Goal: Task Accomplishment & Management: Manage account settings

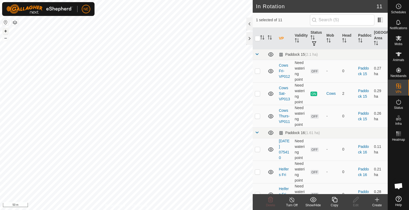
click at [6, 30] on button "+" at bounding box center [5, 31] width 6 height 6
click at [336, 203] on div "Copy" at bounding box center [334, 205] width 21 height 5
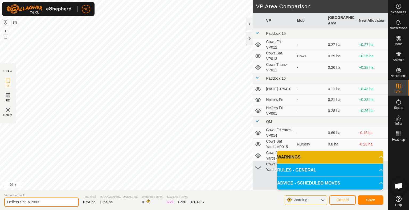
click at [26, 204] on input "Heifers Sat -VP003" at bounding box center [41, 202] width 75 height 9
type input "Heifers Sun -VP003"
click at [367, 204] on button "Save" at bounding box center [371, 200] width 26 height 9
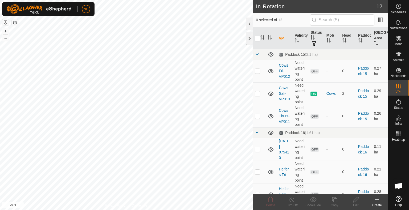
checkbox input "true"
click at [354, 199] on icon at bounding box center [355, 200] width 7 height 6
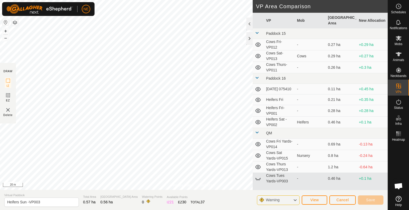
click at [139, 191] on div "Privacy Policy Contact Us Heifers Sun -VP003 Status: OFF Type: Inclusion Zone +…" at bounding box center [193, 105] width 387 height 210
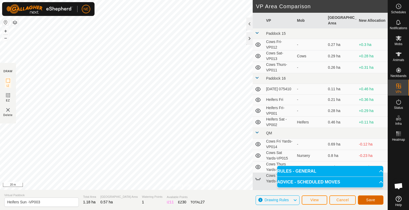
click at [375, 202] on button "Save" at bounding box center [371, 200] width 26 height 9
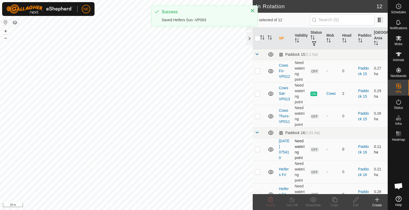
click at [255, 153] on div "In Rotation 12 0 selected of 12 VP Validity Status Mob Head Paddock Grazing Are…" at bounding box center [193, 105] width 387 height 210
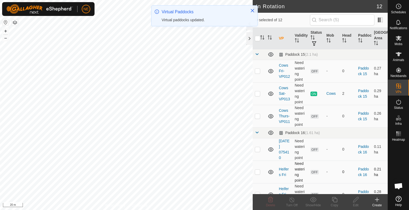
click at [272, 165] on div "In Rotation 12 0 selected of 12 VP Validity Status Mob Head Paddock Grazing Are…" at bounding box center [193, 105] width 387 height 210
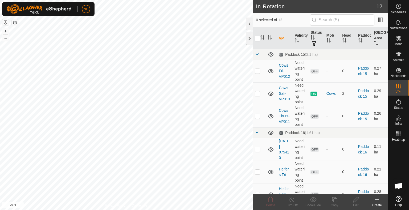
checkbox input "true"
click at [4, 31] on button "+" at bounding box center [5, 31] width 6 height 6
click at [6, 31] on button "+" at bounding box center [5, 31] width 6 height 6
click at [6, 36] on button "–" at bounding box center [5, 38] width 6 height 6
click at [339, 204] on div "Copy" at bounding box center [334, 205] width 21 height 5
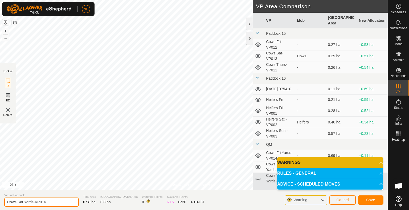
click at [22, 203] on input "Cows Sat Yards-VP016" at bounding box center [41, 202] width 75 height 9
type input "Cows Sun BC VP016"
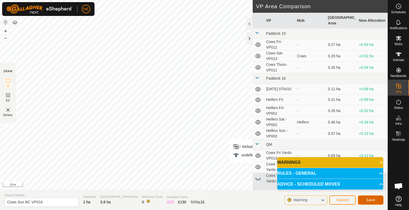
click at [371, 199] on span "Save" at bounding box center [370, 200] width 9 height 4
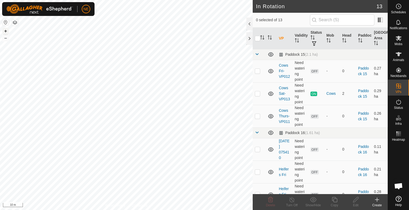
click at [6, 30] on button "+" at bounding box center [5, 31] width 6 height 6
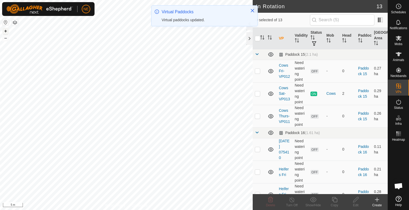
checkbox input "true"
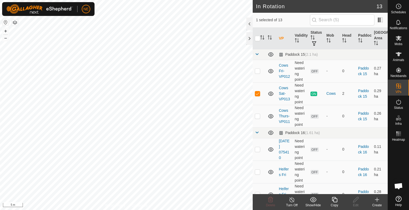
click at [332, 203] on icon at bounding box center [334, 200] width 7 height 6
click at [333, 200] on icon at bounding box center [334, 199] width 5 height 5
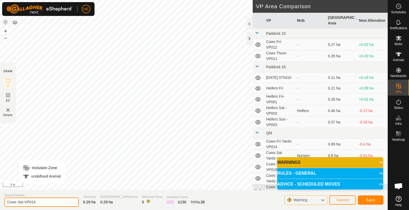
click at [22, 204] on input "Cows Sat-VP014" at bounding box center [41, 202] width 75 height 9
type input "Cows Sun-VP014"
click at [365, 200] on button "Save" at bounding box center [371, 200] width 26 height 9
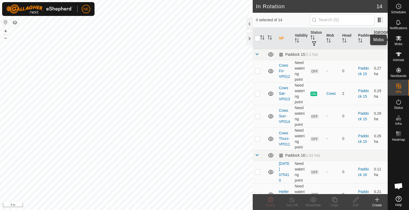
click at [399, 39] on icon at bounding box center [398, 38] width 6 height 5
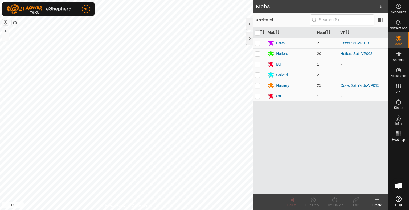
click at [255, 44] on p-checkbox at bounding box center [257, 43] width 5 height 4
checkbox input "true"
click at [335, 205] on div "Turn On VP" at bounding box center [334, 205] width 21 height 5
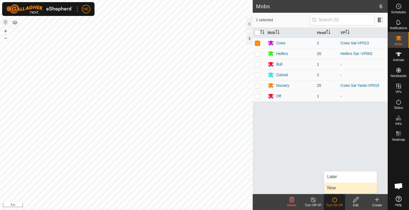
click at [334, 191] on link "Now" at bounding box center [350, 188] width 53 height 11
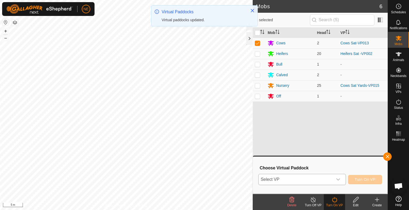
click at [340, 179] on icon "dropdown trigger" at bounding box center [338, 180] width 4 height 2
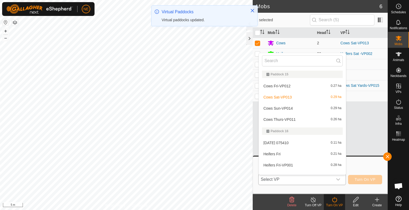
scroll to position [7, 0]
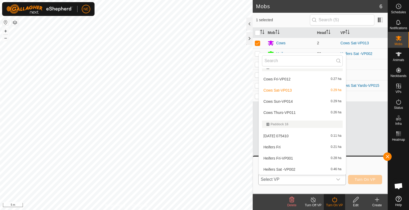
click at [285, 99] on li "Cows Sun-VP014 0.29 ha" at bounding box center [302, 101] width 87 height 11
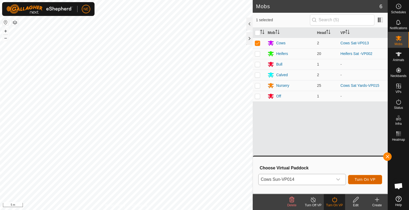
click at [360, 182] on button "Turn On VP" at bounding box center [365, 179] width 34 height 9
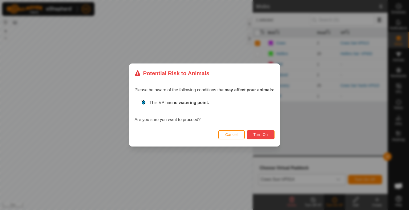
click at [258, 134] on span "Turn On" at bounding box center [260, 135] width 14 height 4
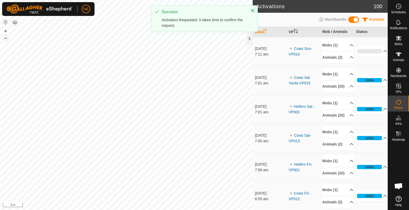
click at [4, 38] on button "–" at bounding box center [5, 38] width 6 height 6
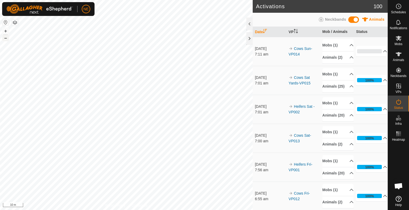
click at [4, 38] on button "–" at bounding box center [5, 38] width 6 height 6
click at [6, 30] on button "+" at bounding box center [5, 31] width 6 height 6
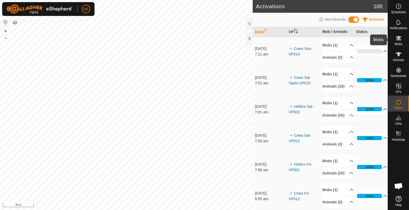
click at [398, 41] on icon at bounding box center [398, 38] width 6 height 6
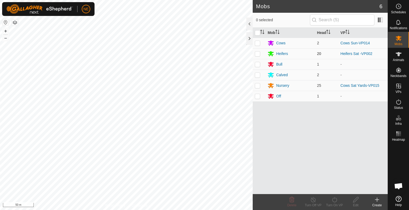
click at [256, 51] on td at bounding box center [259, 53] width 13 height 11
checkbox input "true"
click at [335, 202] on icon at bounding box center [334, 199] width 5 height 5
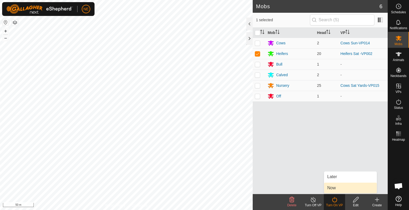
click at [334, 190] on link "Now" at bounding box center [350, 188] width 53 height 11
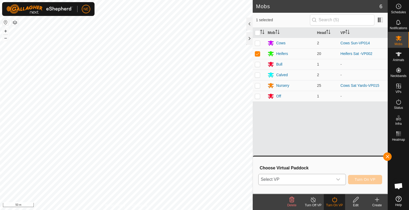
click at [338, 179] on icon "dropdown trigger" at bounding box center [338, 180] width 4 height 4
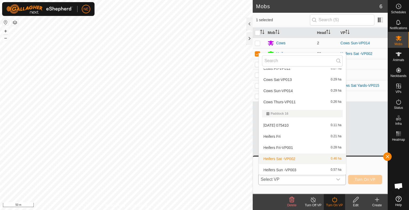
scroll to position [18, 0]
click at [316, 170] on li "Heifers Sun -VP003 0.57 ha" at bounding box center [302, 169] width 87 height 11
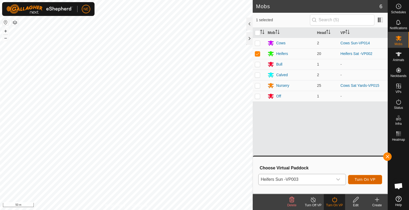
click at [363, 183] on button "Turn On VP" at bounding box center [365, 179] width 34 height 9
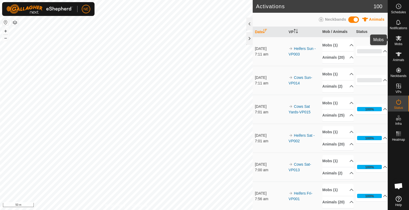
click at [399, 43] on span "Mobs" at bounding box center [398, 44] width 8 height 3
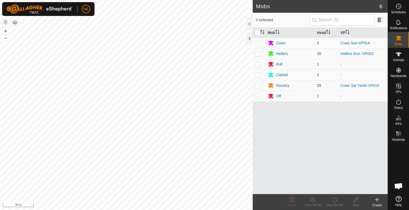
click at [257, 86] on p-checkbox at bounding box center [257, 86] width 5 height 4
checkbox input "true"
click at [276, 128] on div "Mobs 6 1 selected Mob Head VP Cows 2 Cows Sun-VP014 Heifers 20 Heifers Sun -VP0…" at bounding box center [193, 105] width 387 height 210
click at [335, 202] on icon at bounding box center [334, 200] width 7 height 6
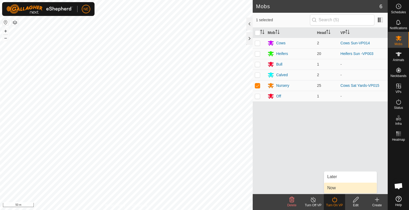
click at [334, 189] on link "Now" at bounding box center [350, 188] width 53 height 11
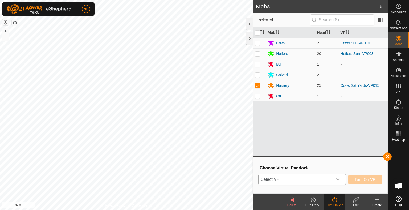
click at [341, 179] on div "dropdown trigger" at bounding box center [338, 180] width 11 height 11
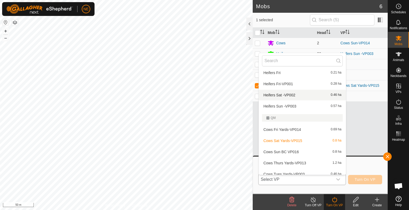
scroll to position [86, 0]
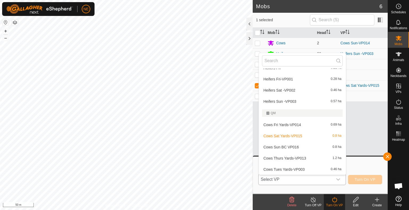
click at [284, 147] on li "Cows Sun BC VP016 0.8 ha" at bounding box center [302, 147] width 87 height 11
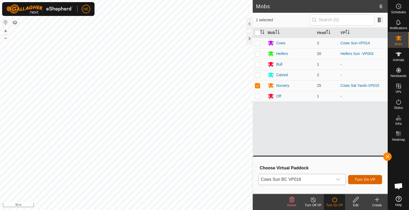
click at [356, 180] on span "Turn On VP" at bounding box center [364, 180] width 21 height 4
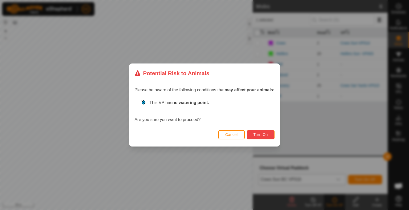
click at [264, 134] on span "Turn On" at bounding box center [260, 135] width 14 height 4
